Goal: Information Seeking & Learning: Check status

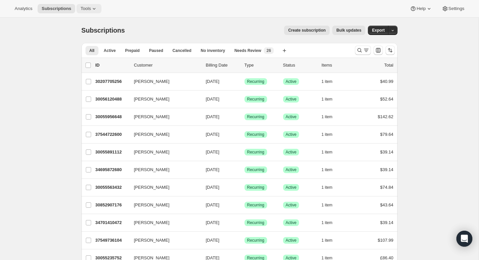
click at [97, 5] on icon at bounding box center [94, 8] width 7 height 7
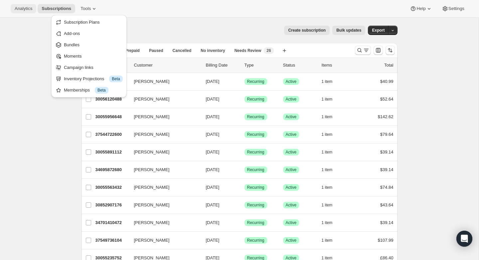
click at [30, 10] on span "Analytics" at bounding box center [24, 8] width 18 height 5
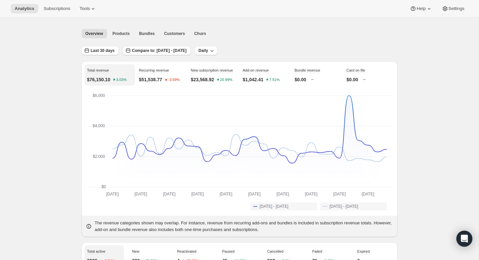
scroll to position [22, 0]
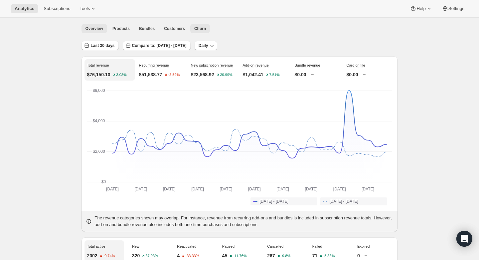
click at [204, 26] on span "Churn" at bounding box center [200, 28] width 12 height 5
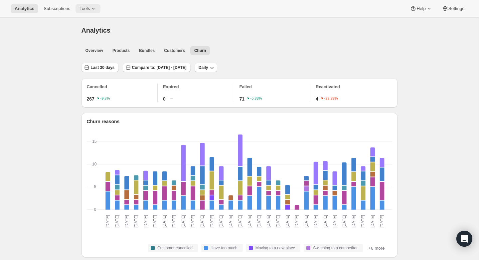
click at [86, 5] on button "Tools" at bounding box center [88, 8] width 25 height 9
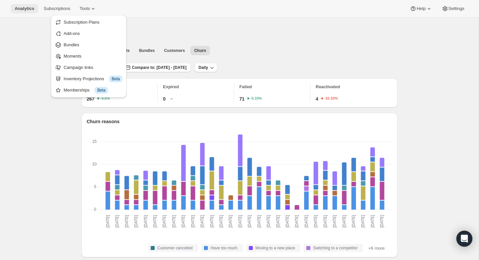
click at [32, 10] on span "Analytics" at bounding box center [25, 8] width 20 height 5
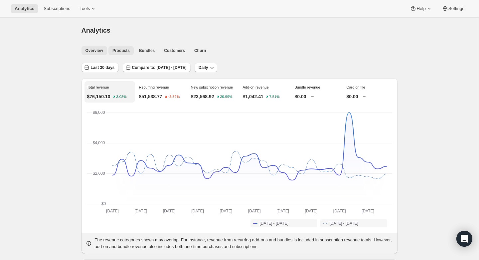
click at [121, 50] on span "Products" at bounding box center [120, 50] width 17 height 5
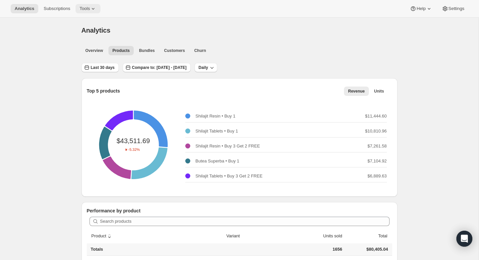
click at [90, 10] on span "Tools" at bounding box center [85, 8] width 10 height 5
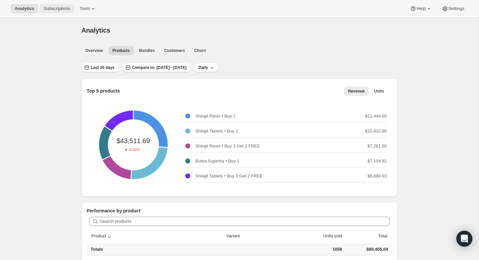
click at [60, 9] on span "Subscriptions" at bounding box center [57, 8] width 27 height 5
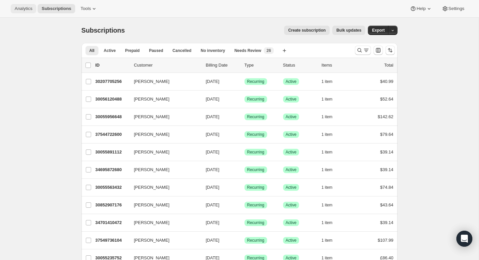
click at [28, 8] on span "Analytics" at bounding box center [24, 8] width 18 height 5
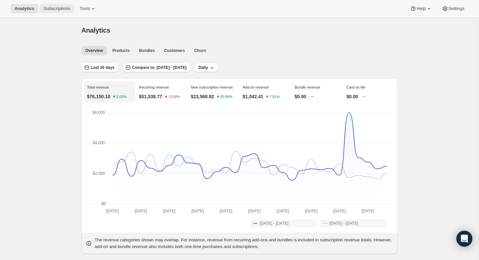
click at [59, 6] on span "Subscriptions" at bounding box center [57, 8] width 27 height 5
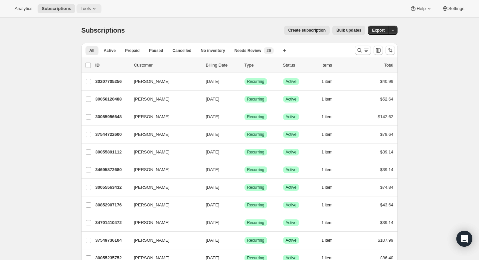
click at [93, 8] on icon at bounding box center [94, 8] width 7 height 7
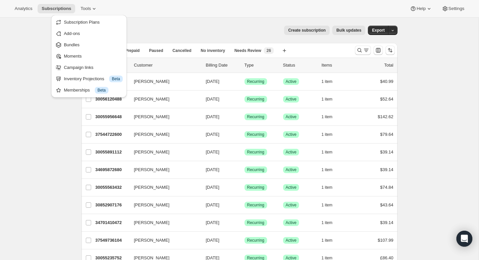
click at [156, 26] on div "Create subscription Bulk updates" at bounding box center [249, 30] width 233 height 9
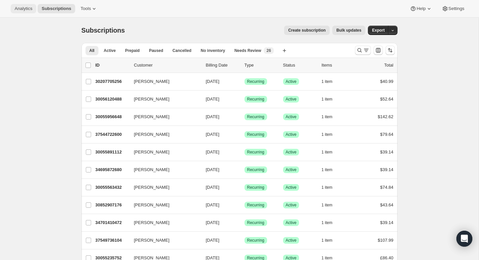
click at [29, 6] on span "Analytics" at bounding box center [24, 8] width 18 height 5
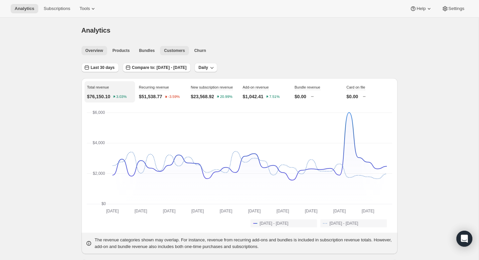
click at [184, 51] on span "Customers" at bounding box center [174, 50] width 21 height 5
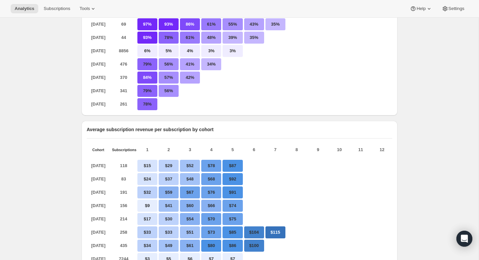
scroll to position [199, 0]
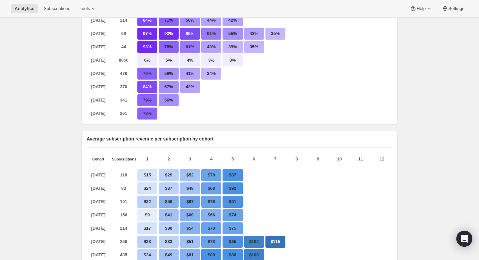
scroll to position [194, 0]
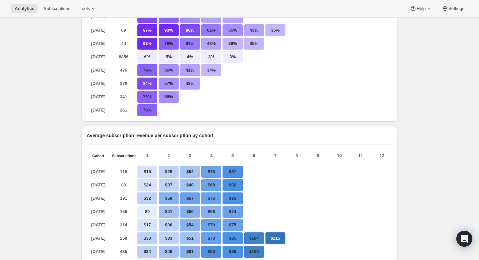
click at [72, 49] on div "Analytics. This page is ready Analytics Overview Products Bundles Customers Chu…" at bounding box center [239, 228] width 479 height 809
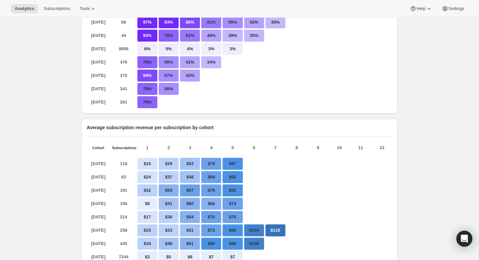
scroll to position [202, 0]
click at [150, 48] on p "6%" at bounding box center [147, 49] width 20 height 12
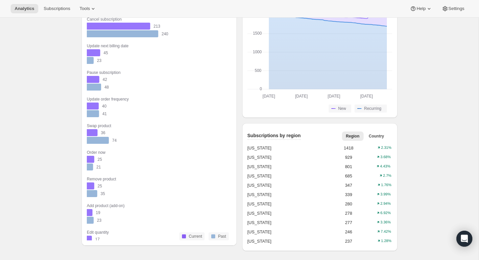
scroll to position [0, 0]
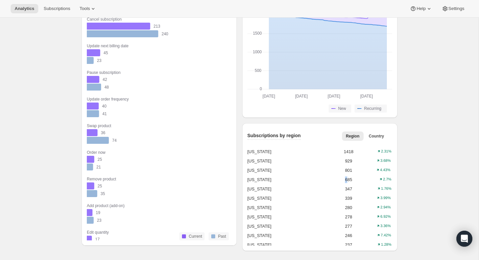
drag, startPoint x: 345, startPoint y: 178, endPoint x: 349, endPoint y: 178, distance: 4.3
click at [348, 178] on div "685" at bounding box center [348, 179] width 29 height 7
click at [376, 135] on span "Country" at bounding box center [376, 135] width 15 height 5
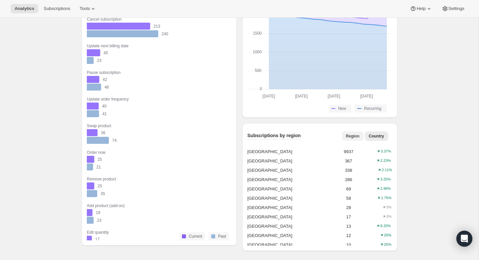
click at [360, 135] on button "Region" at bounding box center [353, 135] width 22 height 9
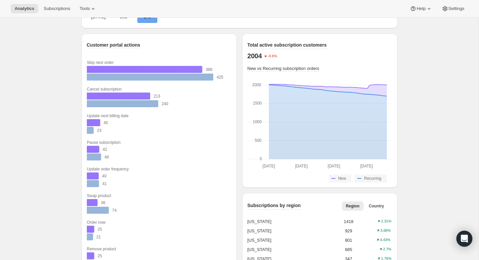
scroll to position [493, 0]
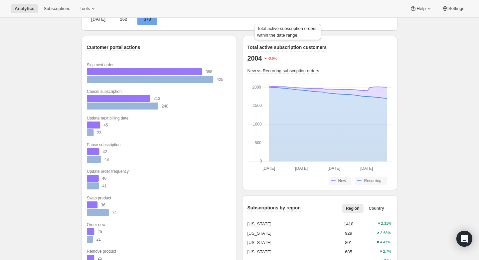
click at [324, 45] on span "Total active subscription customers" at bounding box center [288, 47] width 80 height 5
click at [308, 70] on span "New vs Recurring subscription orders" at bounding box center [284, 70] width 72 height 5
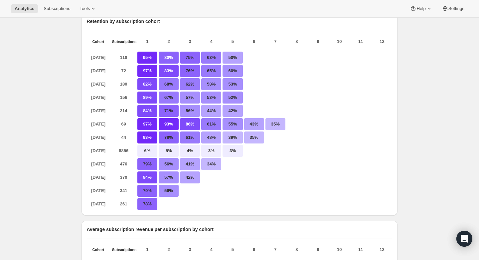
scroll to position [0, 0]
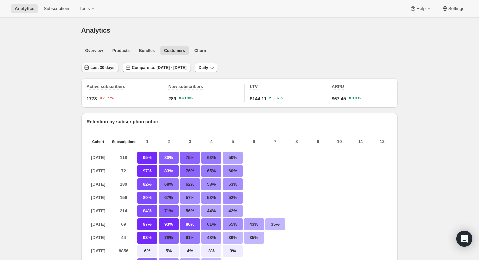
click at [114, 69] on span "Last 30 days" at bounding box center [103, 67] width 24 height 5
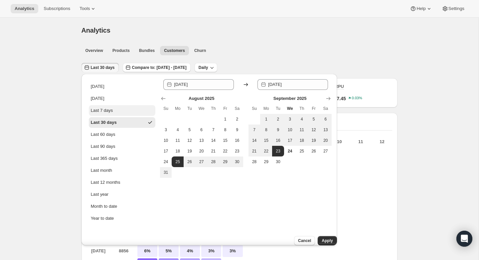
click at [124, 110] on button "Last 7 days" at bounding box center [122, 110] width 67 height 11
type input "[DATE]"
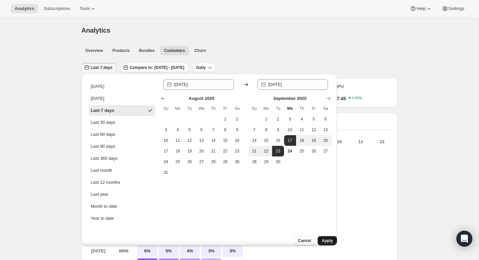
click at [323, 238] on span "Apply" at bounding box center [327, 240] width 11 height 5
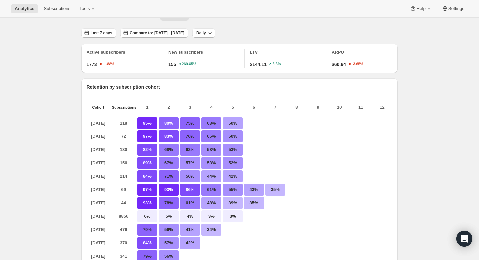
scroll to position [1, 0]
